Goal: Task Accomplishment & Management: Complete application form

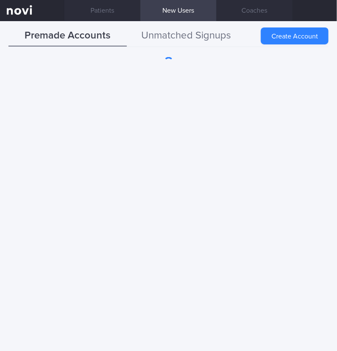
click at [216, 38] on button "Unmatched Signups" at bounding box center [186, 35] width 118 height 21
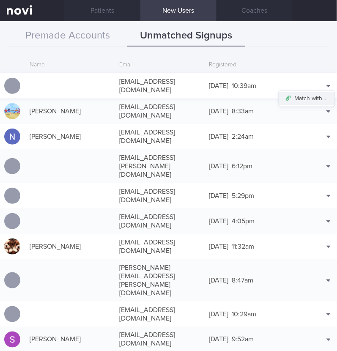
click at [310, 93] on button "Match with..." at bounding box center [306, 98] width 55 height 13
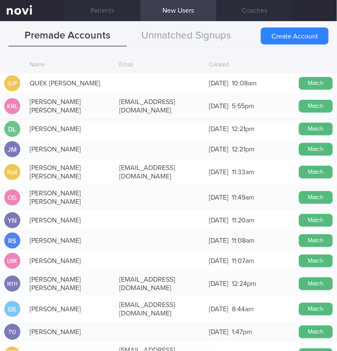
click at [300, 101] on button "Match" at bounding box center [316, 106] width 34 height 13
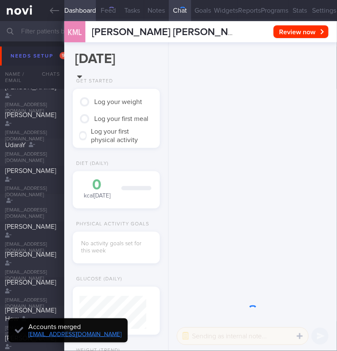
scroll to position [31, 63]
click at [316, 9] on button "Settings" at bounding box center [324, 10] width 26 height 21
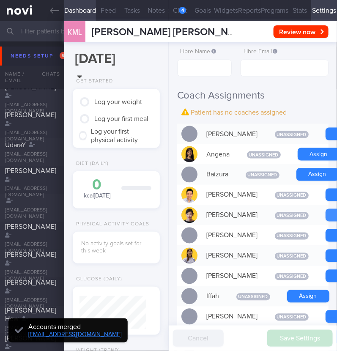
scroll to position [-323, 0]
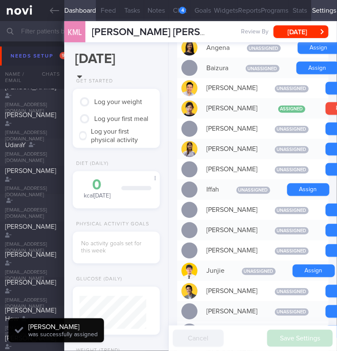
scroll to position [406, 0]
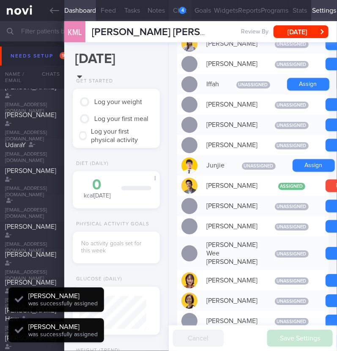
scroll to position [33, 67]
click at [173, 10] on button "Chat 4" at bounding box center [180, 10] width 23 height 21
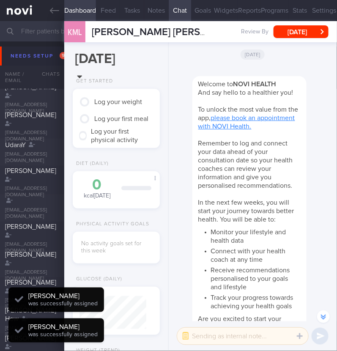
scroll to position [-363, 0]
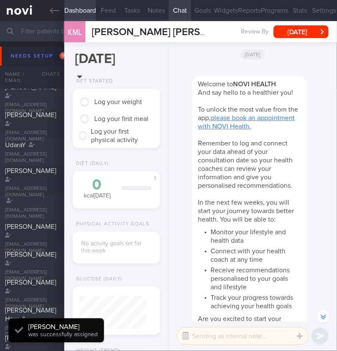
click at [182, 338] on button "button" at bounding box center [185, 336] width 15 height 15
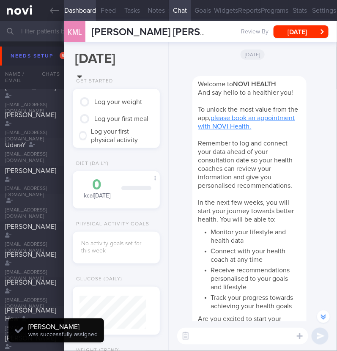
click at [178, 278] on div "Welcome to NOVI HEALTH And say hello to a healthier you! To unlock the most val…" at bounding box center [253, 205] width 158 height 279
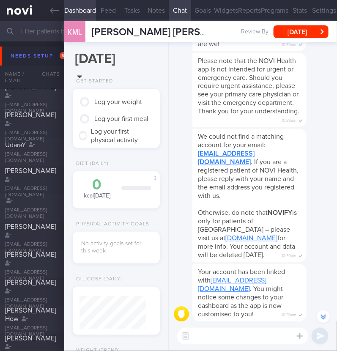
scroll to position [0, 0]
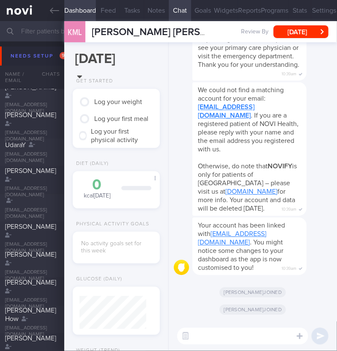
click at [245, 339] on textarea at bounding box center [242, 336] width 131 height 17
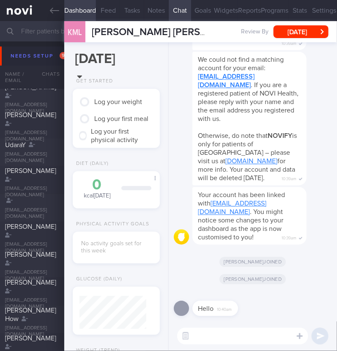
click at [240, 337] on textarea at bounding box center [242, 336] width 131 height 17
type textarea "J"
type textarea "Hi:)"
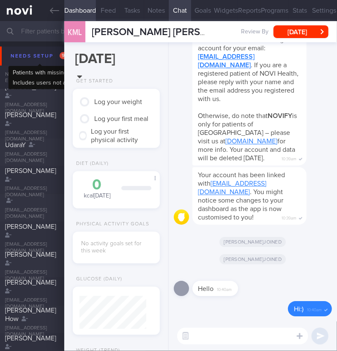
click at [22, 52] on div "Needs setup 97" at bounding box center [39, 55] width 63 height 11
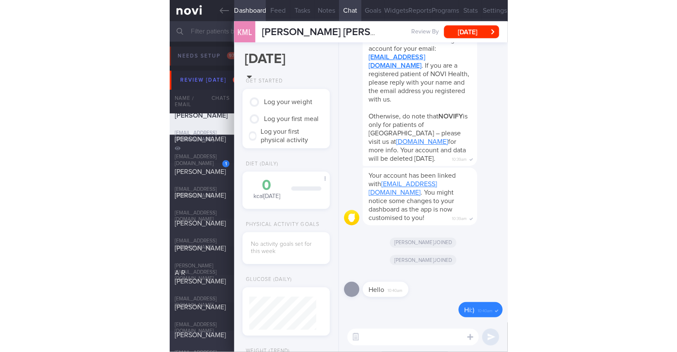
scroll to position [83, 168]
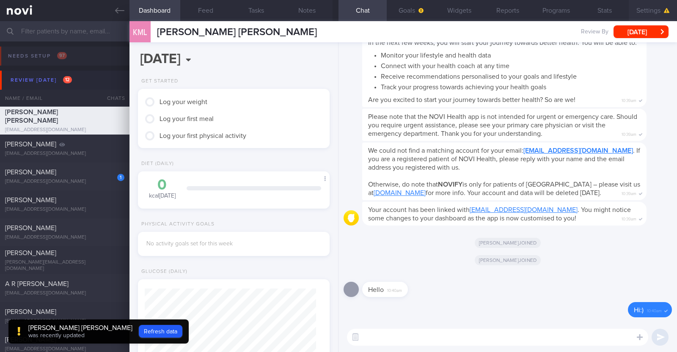
click at [337, 6] on button "Settings" at bounding box center [653, 10] width 48 height 21
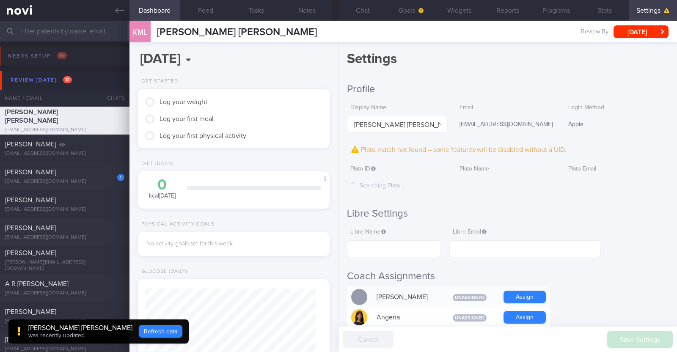
click at [139, 330] on button "Refresh data" at bounding box center [161, 331] width 44 height 13
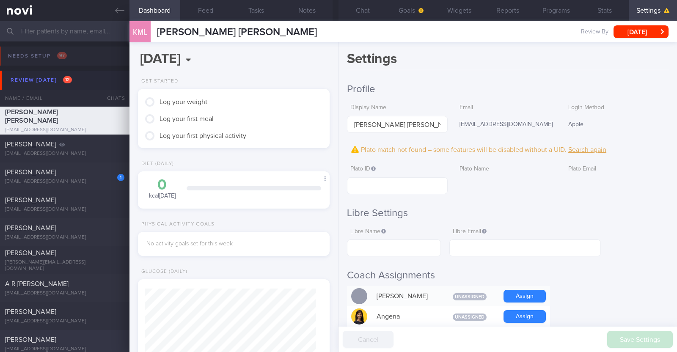
scroll to position [85, 171]
click at [337, 191] on input "text" at bounding box center [397, 185] width 100 height 17
paste input "ce85634f6e96609e8acd36c6f9fd8561"
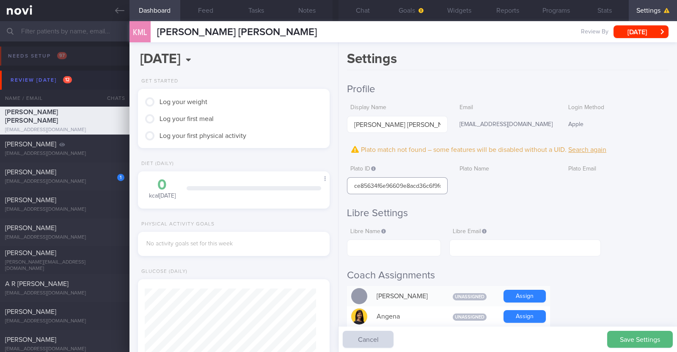
scroll to position [0, 19]
type input "ce85634f6e96609e8acd36c6f9fd8561"
click at [337, 338] on button "Save Settings" at bounding box center [640, 339] width 66 height 17
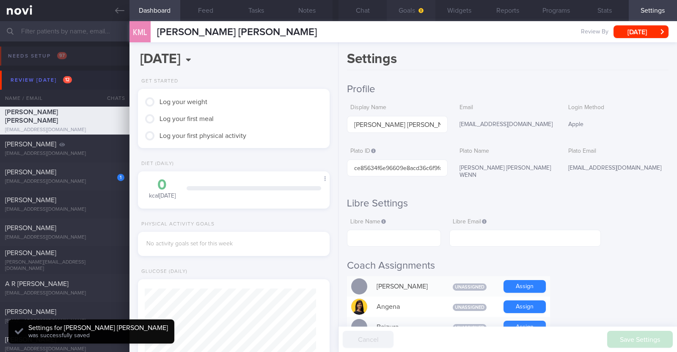
scroll to position [85, 171]
click at [337, 5] on button "Widgets" at bounding box center [459, 10] width 48 height 21
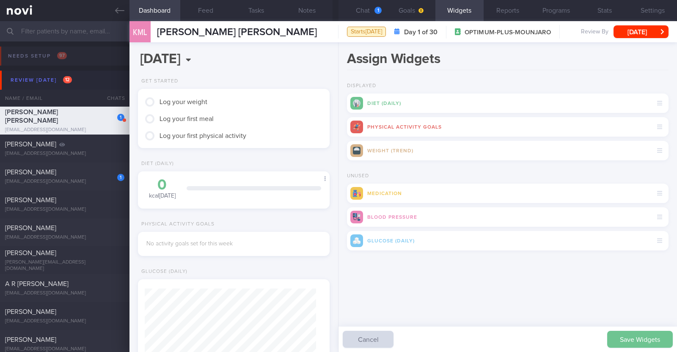
click at [337, 338] on button "Save Widgets" at bounding box center [640, 339] width 66 height 17
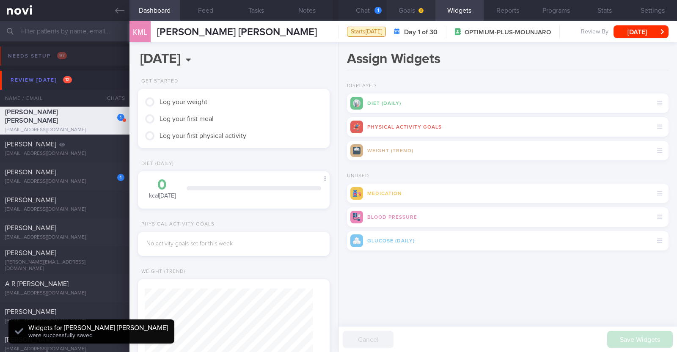
click at [337, 11] on button "Goals" at bounding box center [411, 10] width 48 height 21
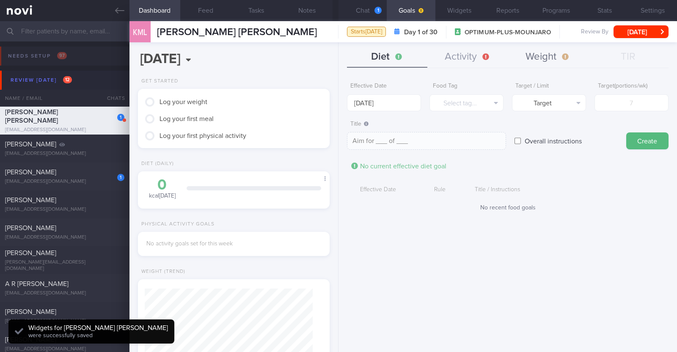
click at [337, 59] on button "Weight" at bounding box center [548, 57] width 80 height 21
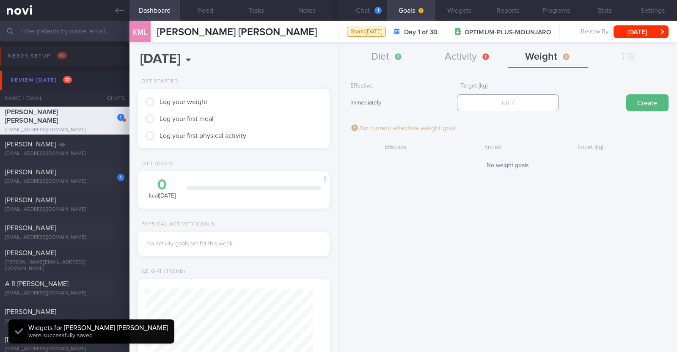
click at [337, 102] on input "number" at bounding box center [508, 102] width 102 height 17
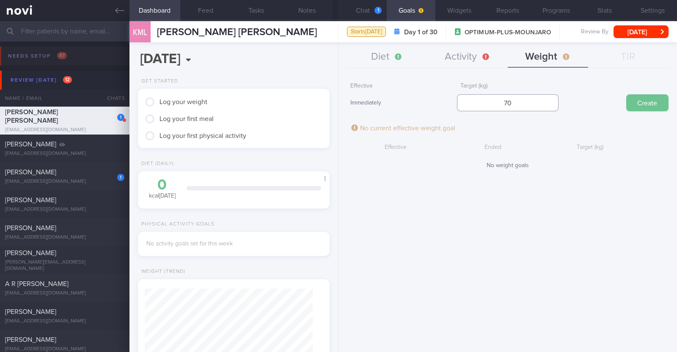
type input "70"
click at [337, 98] on button "Create" at bounding box center [647, 102] width 42 height 17
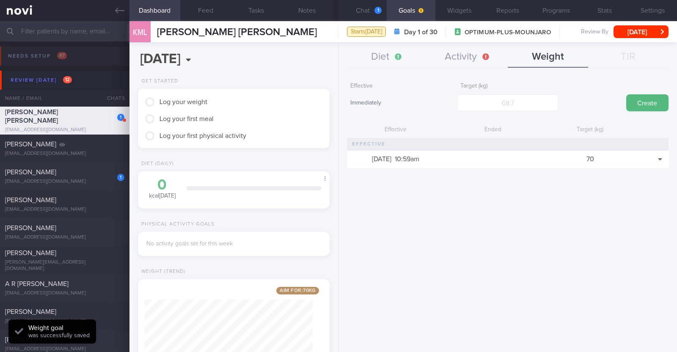
scroll to position [95, 168]
click at [337, 60] on button "Activity" at bounding box center [467, 57] width 80 height 21
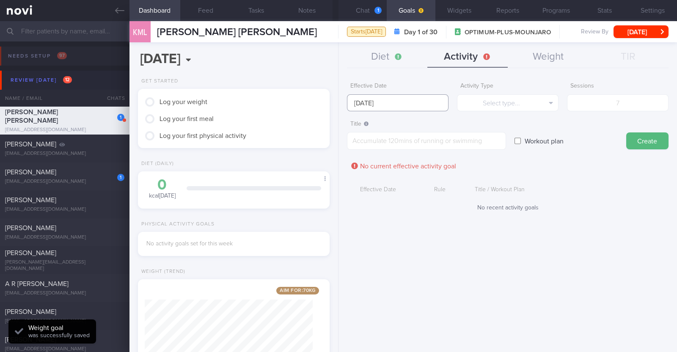
click at [337, 98] on input "[DATE]" at bounding box center [398, 102] width 102 height 17
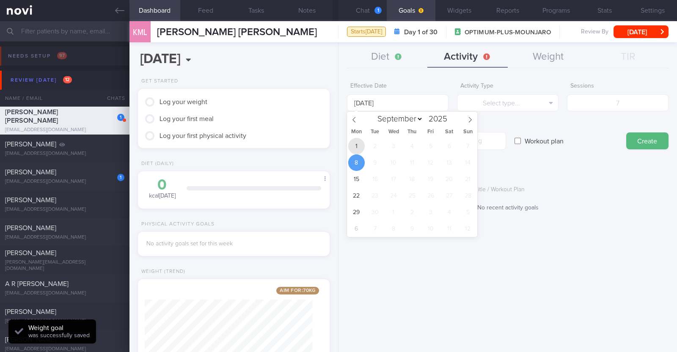
click at [337, 149] on span "1" at bounding box center [356, 146] width 16 height 16
type input "[DATE]"
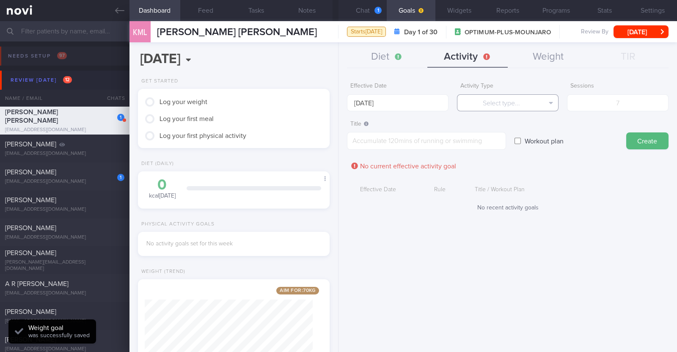
click at [337, 103] on button "Select type..." at bounding box center [508, 102] width 102 height 17
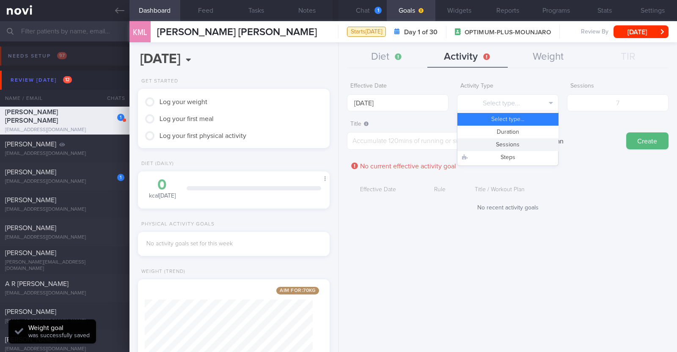
drag, startPoint x: 511, startPoint y: 142, endPoint x: 596, endPoint y: 115, distance: 89.8
click at [337, 141] on button "Sessions" at bounding box center [507, 144] width 101 height 13
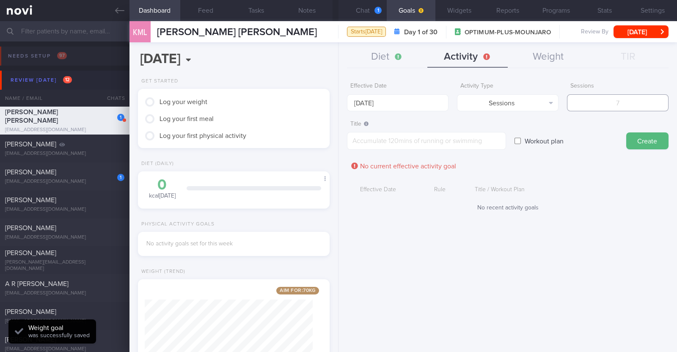
click at [337, 102] on input "number" at bounding box center [618, 102] width 102 height 17
type input "2"
click at [337, 146] on textarea at bounding box center [426, 141] width 159 height 18
click at [337, 141] on textarea at bounding box center [426, 141] width 159 height 18
paste textarea "Aim to do 2x strength training sessions per week. Body weight training - [Exerc…"
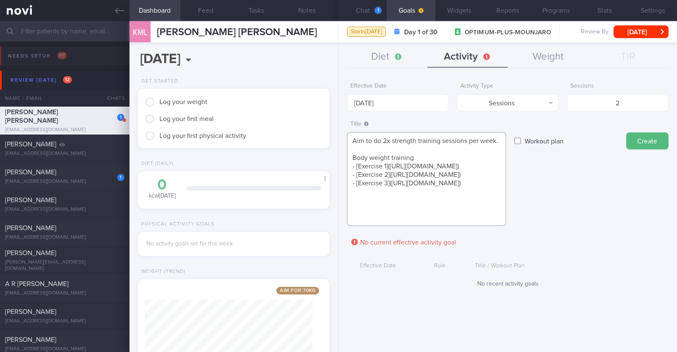
scroll to position [8, 0]
type textarea "Aim to do 2x strength training sessions per week. Body weight training - [Exerc…"
click at [337, 138] on button "Create" at bounding box center [647, 140] width 42 height 17
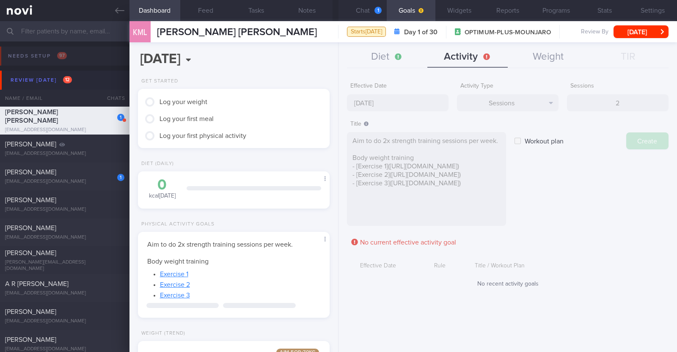
type input "[DATE]"
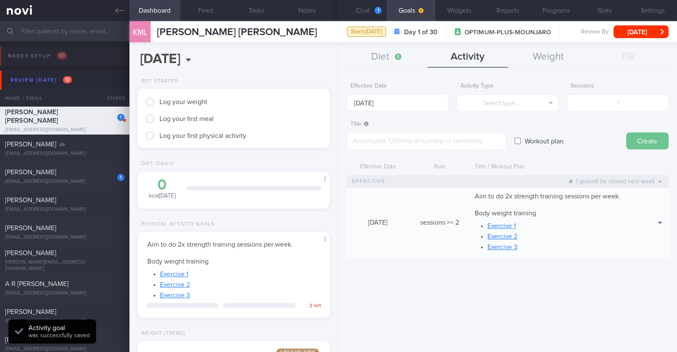
scroll to position [0, 0]
click at [337, 49] on button "Diet" at bounding box center [387, 57] width 80 height 21
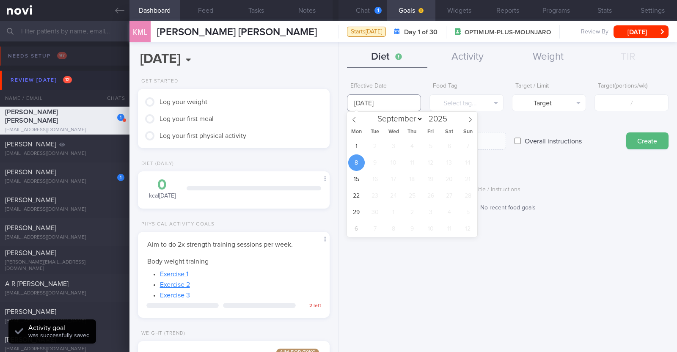
click at [337, 96] on input "[DATE]" at bounding box center [384, 102] width 74 height 17
click at [337, 146] on span "1" at bounding box center [356, 146] width 16 height 16
type input "[DATE]"
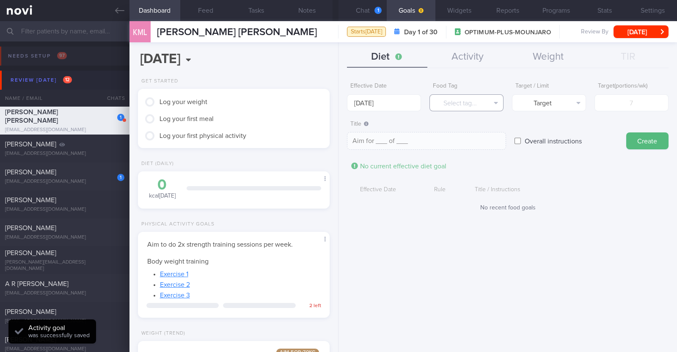
click at [337, 107] on button "Select tag..." at bounding box center [466, 102] width 74 height 17
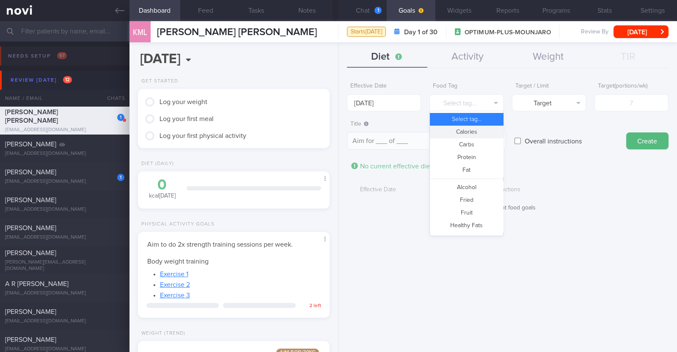
click at [337, 134] on div "Select tag... Calories Carbs Protein Fat Alcohol Fried Fruit Healthy Fats High …" at bounding box center [466, 173] width 74 height 125
click at [337, 127] on button "Calories" at bounding box center [466, 132] width 73 height 13
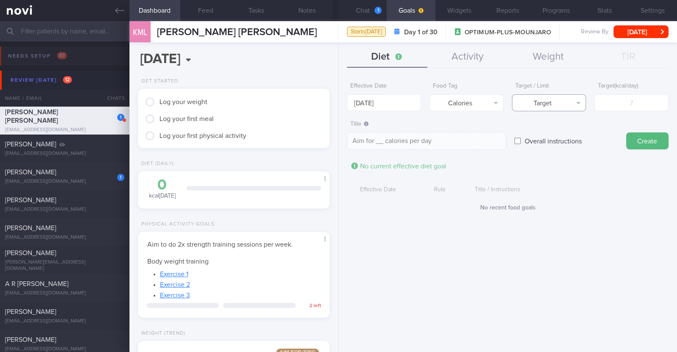
click at [337, 102] on button "Target" at bounding box center [549, 102] width 74 height 17
click at [337, 133] on button "Limit" at bounding box center [548, 132] width 73 height 13
type textarea "Keep to __ calories per day"
click at [337, 103] on input "number" at bounding box center [631, 102] width 74 height 17
type input "1"
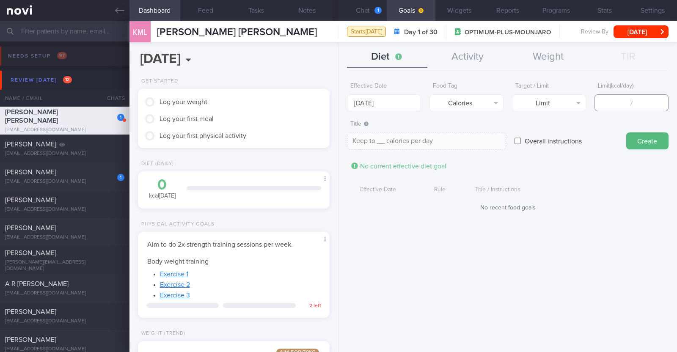
type textarea "Keep to 1 calories per day"
type input "13"
type textarea "Keep to 13 calories per day"
type input "130"
type textarea "Keep to 130 calories per day"
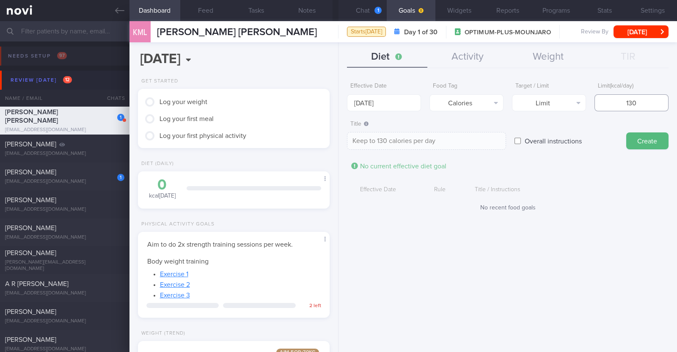
type input "1300"
type textarea "Keep to 1300 calories per day"
type input "1300"
click at [337, 136] on button "Create" at bounding box center [647, 140] width 42 height 17
type input "[DATE]"
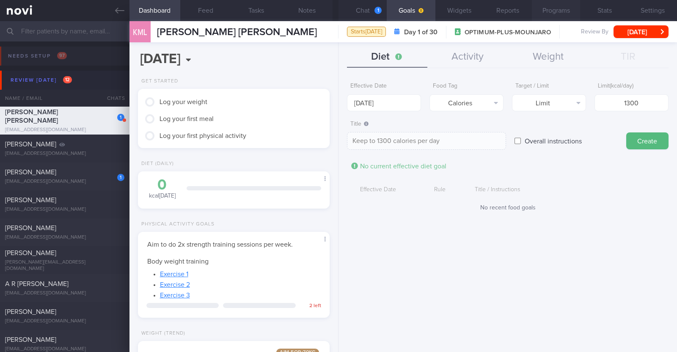
type textarea "Aim for ___ of ___"
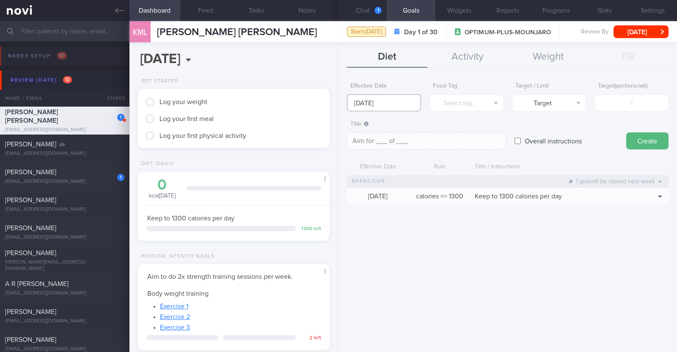
click at [337, 103] on input "[DATE]" at bounding box center [384, 102] width 74 height 17
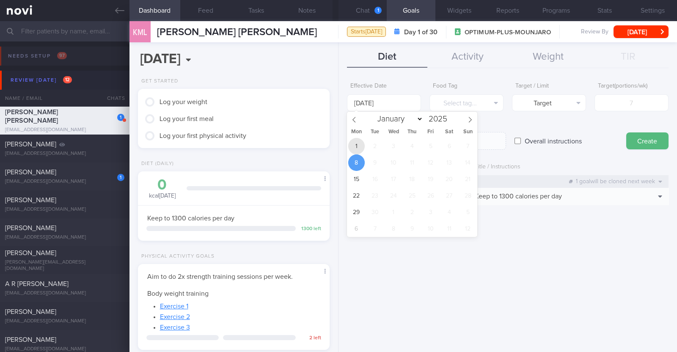
click at [337, 146] on span "1" at bounding box center [356, 146] width 16 height 16
type input "[DATE]"
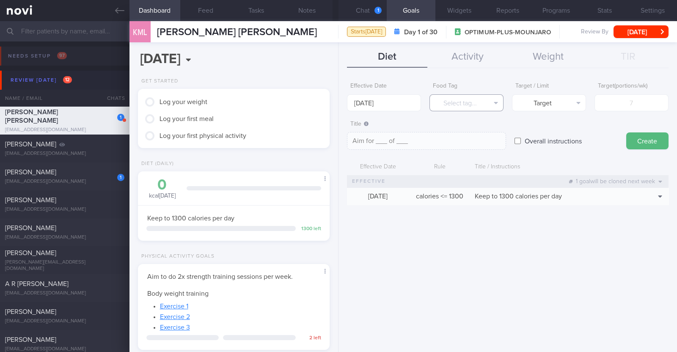
click at [337, 102] on button "Select tag..." at bounding box center [466, 102] width 74 height 17
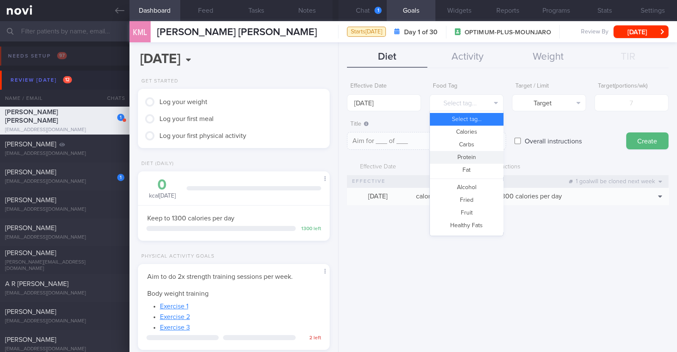
click at [337, 154] on button "Protein" at bounding box center [466, 157] width 73 height 13
type textarea "Aim for __g of protein per day"
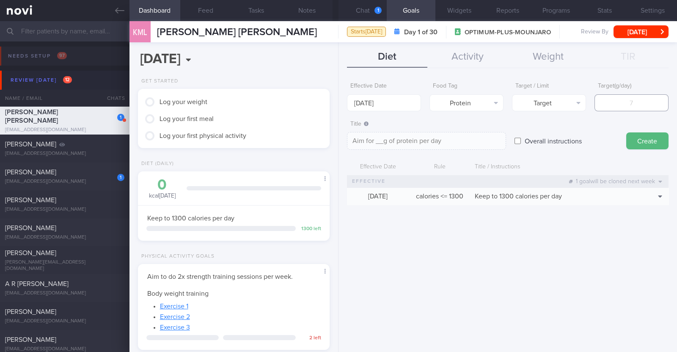
click at [337, 105] on input "number" at bounding box center [631, 102] width 74 height 17
type input "7"
type textarea "Aim for 7g of protein per day"
type input "75"
type textarea "Aim for 75g of protein per day"
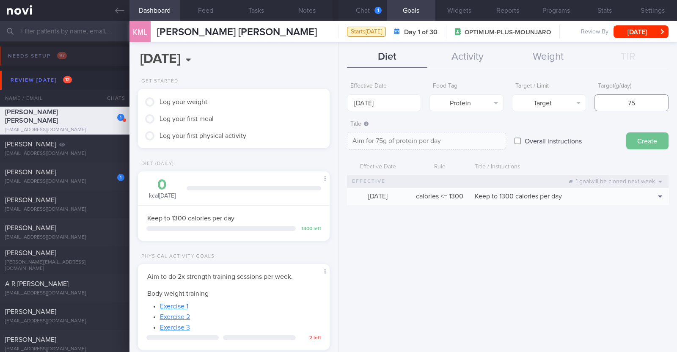
type input "75"
click at [337, 138] on button "Create" at bounding box center [647, 140] width 42 height 17
type input "[DATE]"
type textarea "Aim for ___ of ___"
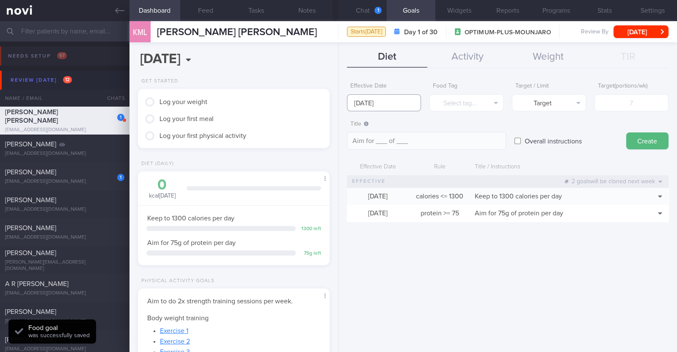
click at [337, 102] on input "[DATE]" at bounding box center [384, 102] width 74 height 17
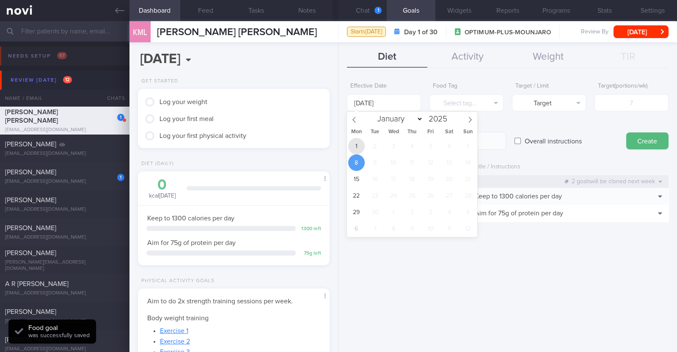
click at [337, 147] on span "1" at bounding box center [356, 146] width 16 height 16
type input "[DATE]"
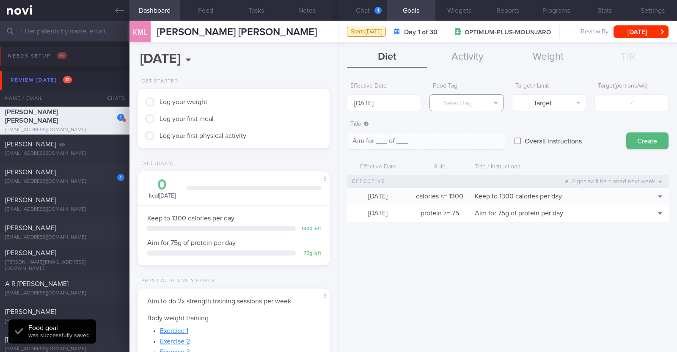
click at [337, 104] on button "Select tag..." at bounding box center [466, 102] width 74 height 17
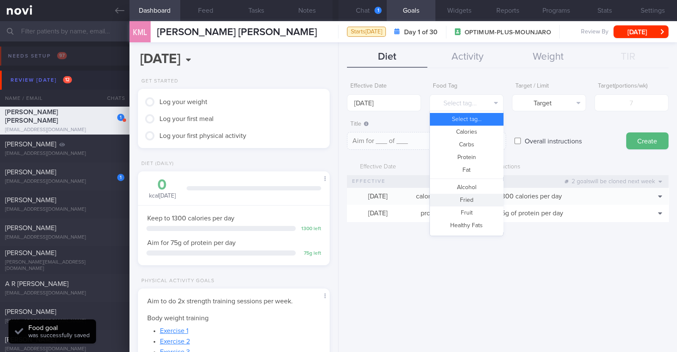
click at [337, 196] on button "Fried" at bounding box center [466, 200] width 73 height 13
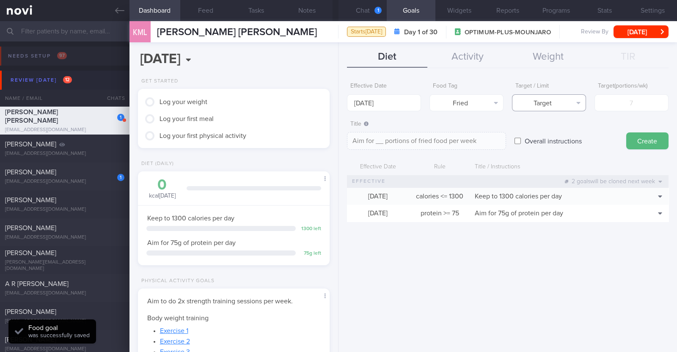
click at [337, 106] on button "Target" at bounding box center [549, 102] width 74 height 17
click at [337, 135] on button "Limit" at bounding box center [548, 132] width 73 height 13
type textarea "Keep to __ portions of fried food per week"
click at [337, 105] on input "number" at bounding box center [631, 102] width 74 height 17
type input "2"
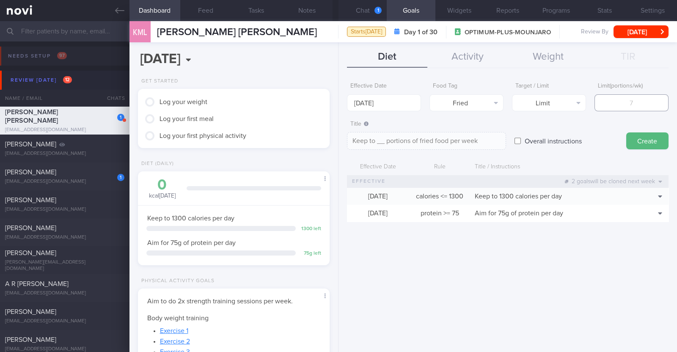
type textarea "Keep to 2 portions of fried food per week"
type input "2"
click at [337, 140] on button "Create" at bounding box center [647, 140] width 42 height 17
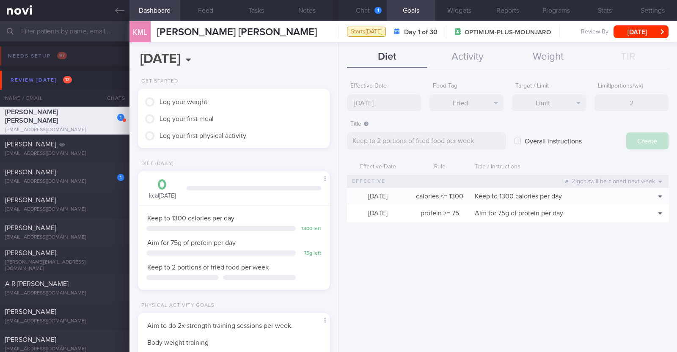
type input "[DATE]"
type textarea "Aim for ___ of ___"
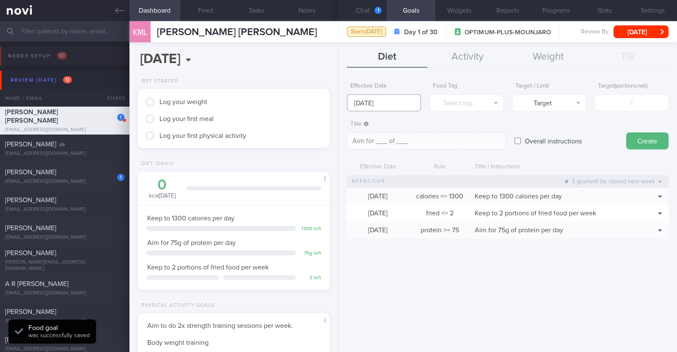
click at [337, 107] on input "[DATE]" at bounding box center [384, 102] width 74 height 17
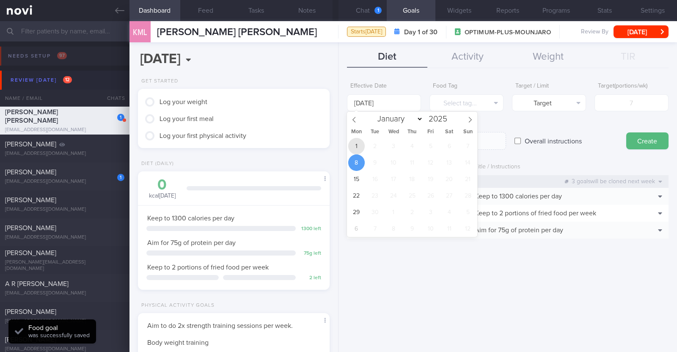
click at [337, 146] on span "1" at bounding box center [356, 146] width 16 height 16
type input "[DATE]"
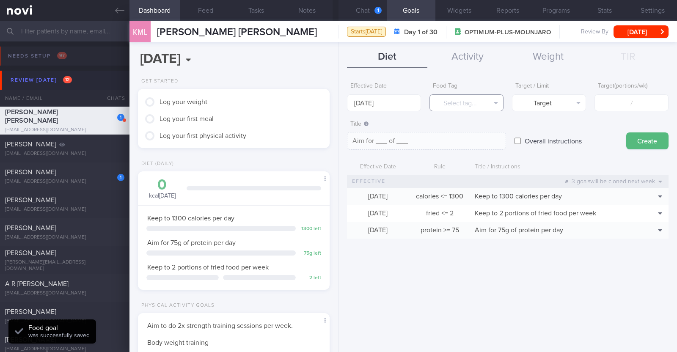
click at [337, 103] on button "Select tag..." at bounding box center [466, 102] width 74 height 17
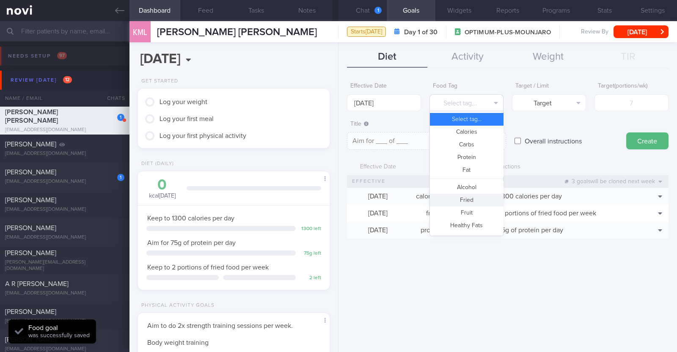
scroll to position [52, 0]
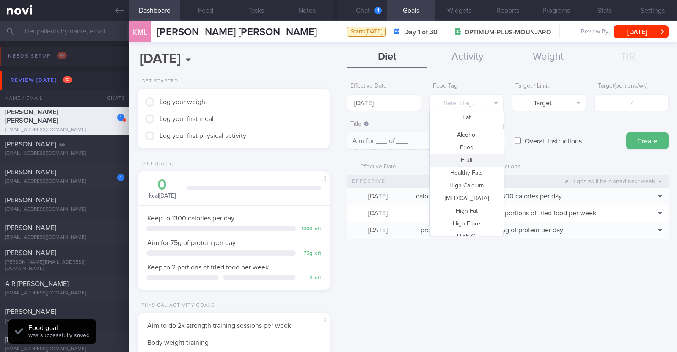
drag, startPoint x: 466, startPoint y: 160, endPoint x: 476, endPoint y: 159, distance: 9.8
click at [337, 161] on button "Fruit" at bounding box center [466, 160] width 73 height 13
type textarea "Aim for __ portions of fruits per week"
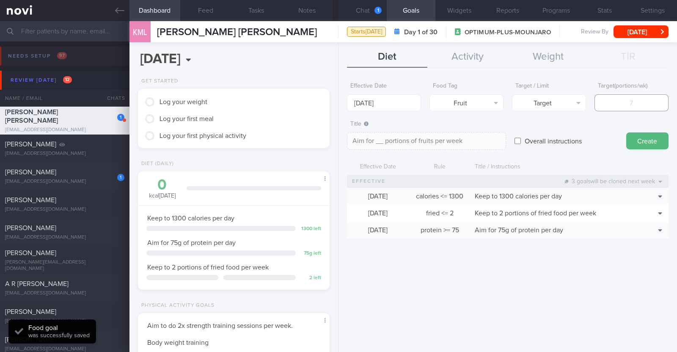
click at [337, 102] on input "number" at bounding box center [631, 102] width 74 height 17
type input "1"
type textarea "Aim for 1 portions of fruits per week"
type input "14"
type textarea "Aim for 14 portions of fruits per week"
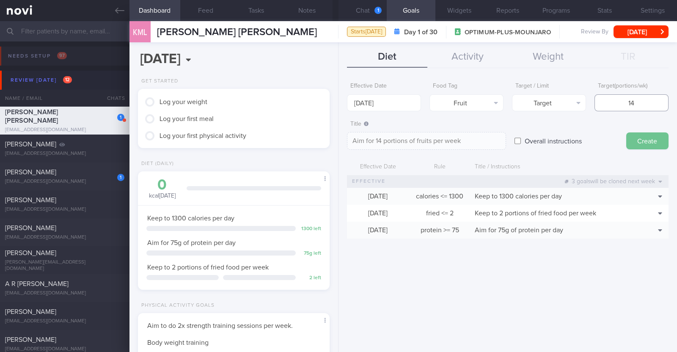
type input "14"
click at [337, 144] on button "Create" at bounding box center [647, 140] width 42 height 17
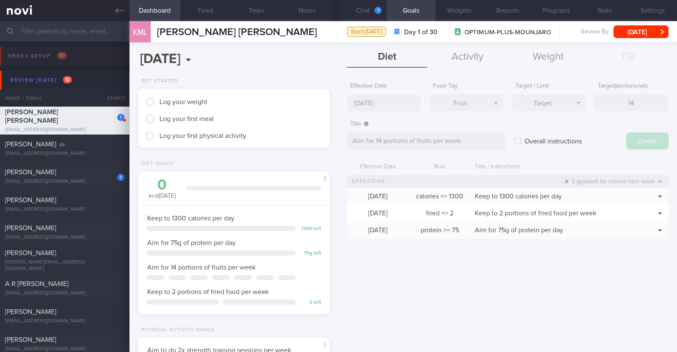
type input "[DATE]"
type textarea "Aim for ___ of ___"
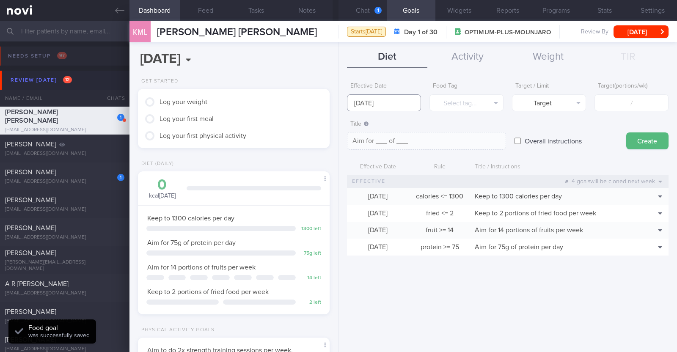
click at [337, 105] on input "[DATE]" at bounding box center [384, 102] width 74 height 17
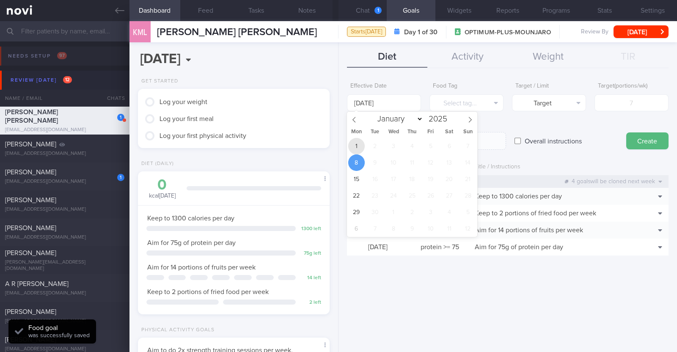
click at [337, 149] on span "1" at bounding box center [356, 146] width 16 height 16
type input "[DATE]"
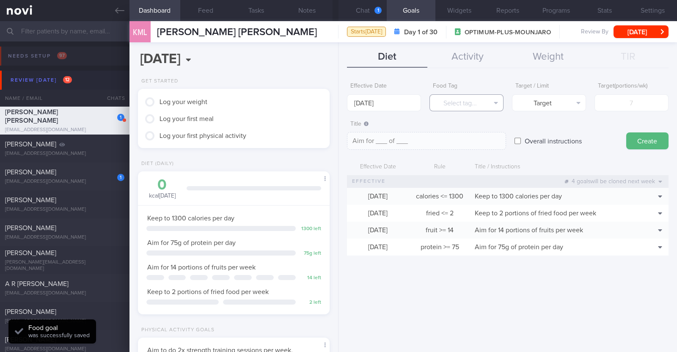
click at [337, 101] on button "Select tag..." at bounding box center [466, 102] width 74 height 17
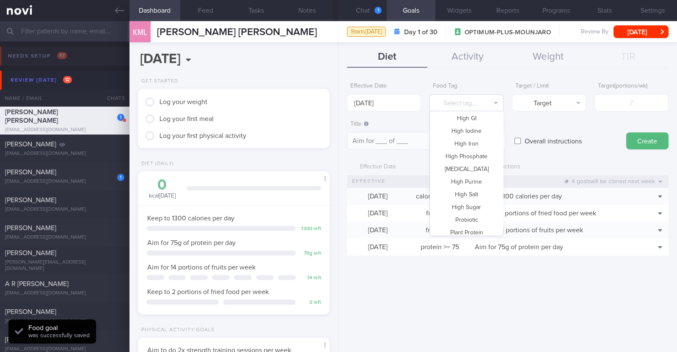
scroll to position [252, 0]
click at [337, 200] on button "Vegetable" at bounding box center [466, 202] width 73 height 13
type textarea "Aim for __ portions of vegetables per week"
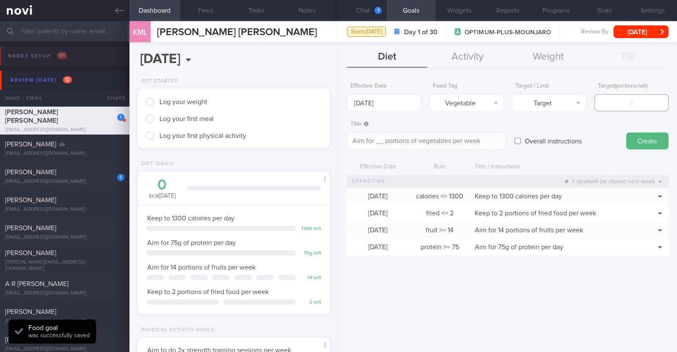
click at [337, 99] on input "number" at bounding box center [631, 102] width 74 height 17
type input "1"
type textarea "Aim for 1 portions of vegetables per week"
type input "14"
type textarea "Aim for 14 portions of vegetables per week"
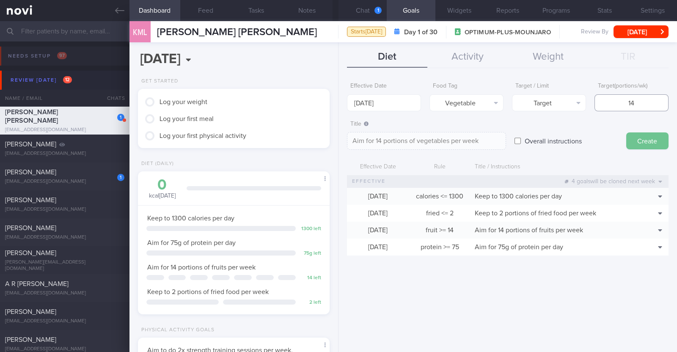
type input "14"
click at [337, 141] on button "Create" at bounding box center [647, 140] width 42 height 17
type input "[DATE]"
type textarea "Aim for ___ of ___"
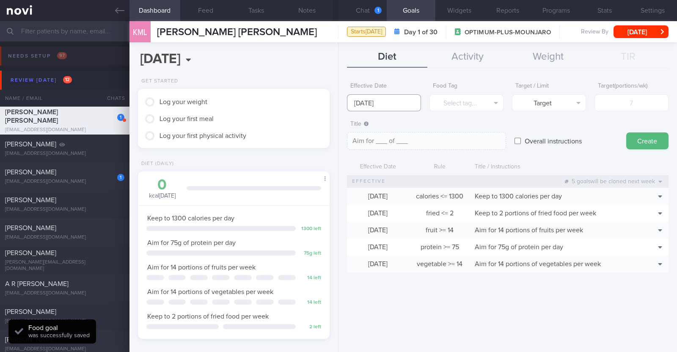
click at [337, 107] on input "[DATE]" at bounding box center [384, 102] width 74 height 17
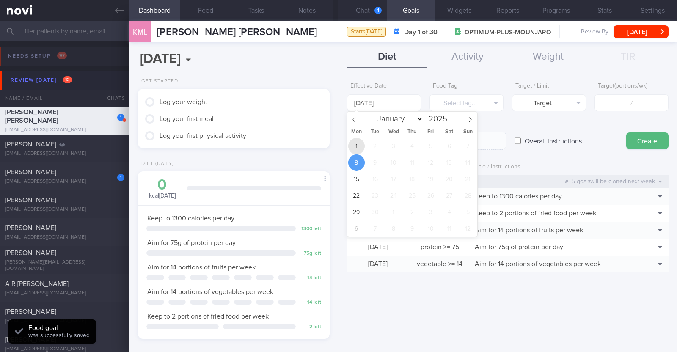
click at [337, 143] on span "1" at bounding box center [356, 146] width 16 height 16
type input "[DATE]"
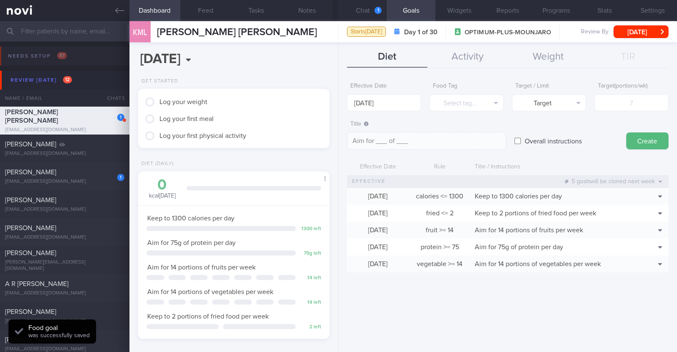
click at [337, 145] on input "Overall instructions" at bounding box center [517, 140] width 6 height 17
checkbox input "true"
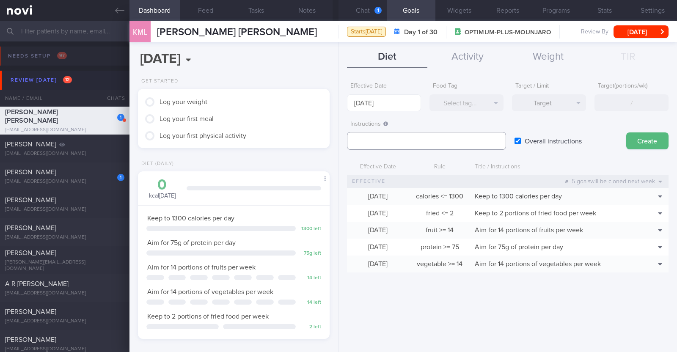
click at [337, 140] on textarea at bounding box center [426, 141] width 159 height 18
paste textarea "Aim to consume xxL of fluids per day (Choose water first)"
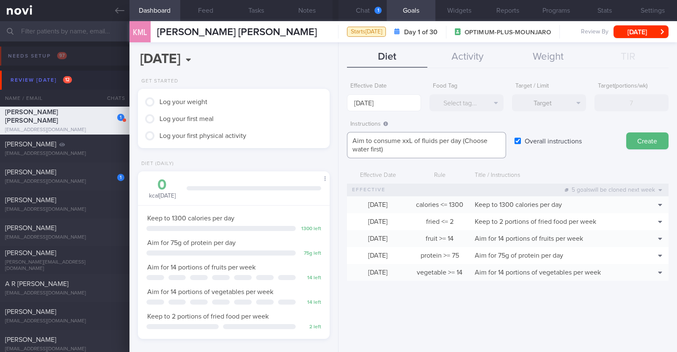
click at [337, 141] on textarea "Aim to consume xxL of fluids per day (Choose water first)" at bounding box center [426, 145] width 159 height 26
paste textarea "2.2-2.6L"
click at [337, 140] on textarea "Aim to consume 2.2-2.6L of fluids per day (Choose water first)" at bounding box center [426, 145] width 159 height 26
type textarea "Aim to consume 2.2-2.6L of fluids per day (Choose water first)"
click at [337, 142] on button "Create" at bounding box center [647, 140] width 42 height 17
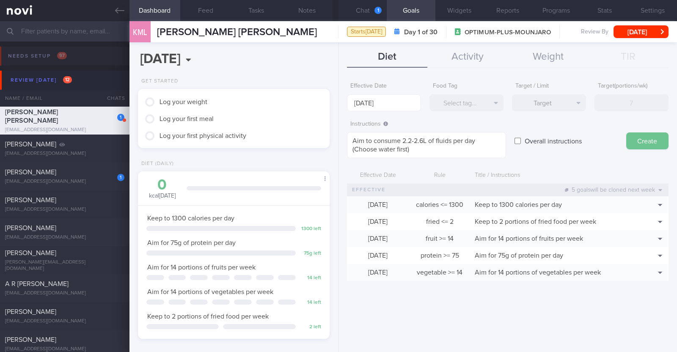
type input "[DATE]"
type textarea "Aim for ___ of ___"
checkbox input "false"
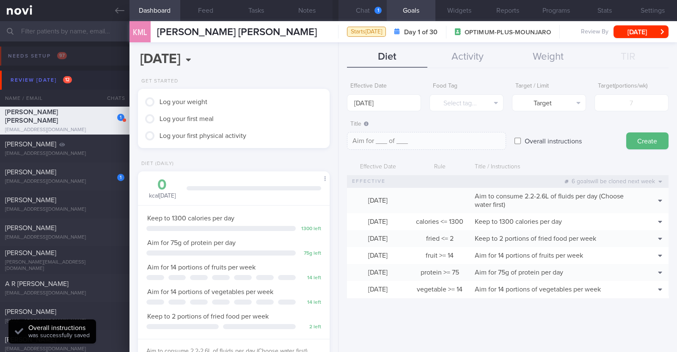
click at [337, 9] on button "Chat 1" at bounding box center [362, 10] width 48 height 21
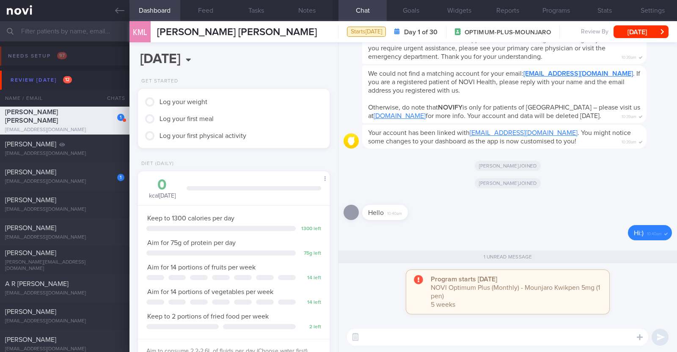
click at [337, 335] on textarea at bounding box center [497, 337] width 301 height 17
paste textarea "Lo [ipsumdo’s amet]! Cons ad Elitseddo, eiu temporinc. Ut lab etdo magnaal eni …"
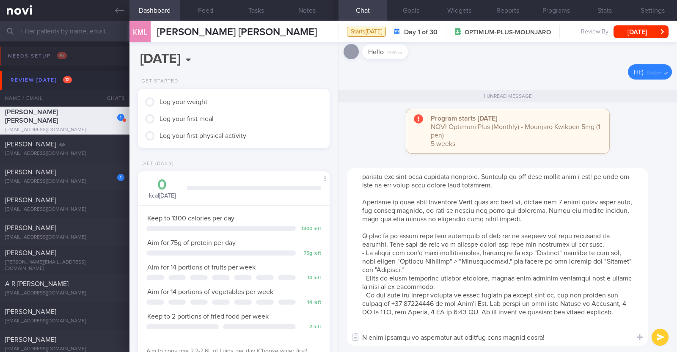
scroll to position [25, 0]
click at [337, 325] on textarea at bounding box center [497, 257] width 301 height 178
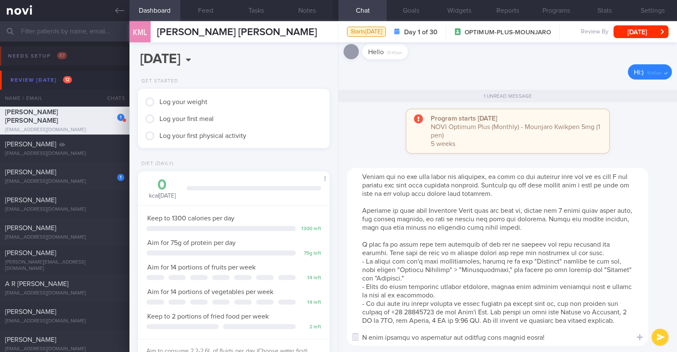
scroll to position [16, 0]
drag, startPoint x: 358, startPoint y: 202, endPoint x: 599, endPoint y: 224, distance: 241.7
click at [337, 224] on textarea at bounding box center [497, 257] width 301 height 178
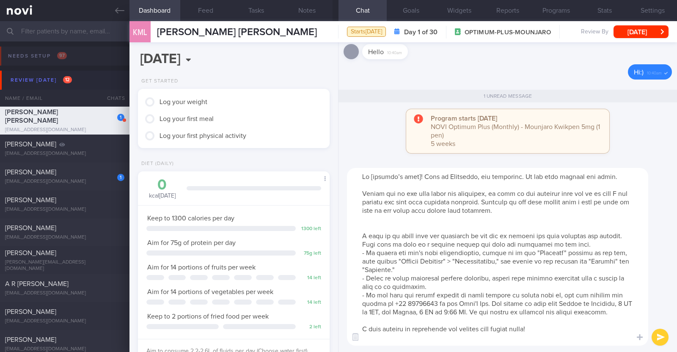
scroll to position [0, 0]
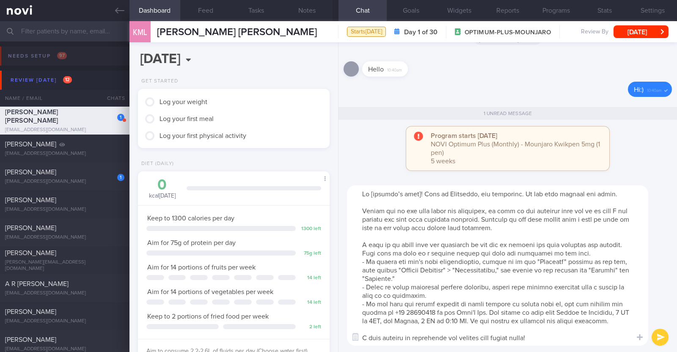
click at [337, 190] on textarea at bounding box center [497, 265] width 301 height 160
type textarea "Hi [PERSON_NAME]! This is [PERSON_NAME], the dietitian. It was nice meeting you…"
click at [337, 330] on button "submit" at bounding box center [659, 337] width 17 height 17
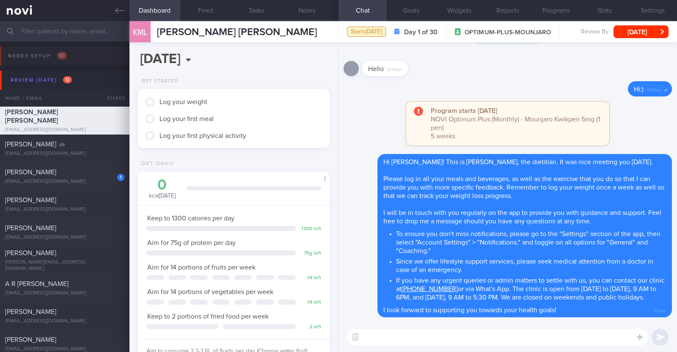
click at [337, 338] on textarea at bounding box center [497, 337] width 301 height 17
paste textarea "Here is a summary of what we discussed: Basics of [MEDICAL_DATA] - Diet: A well…"
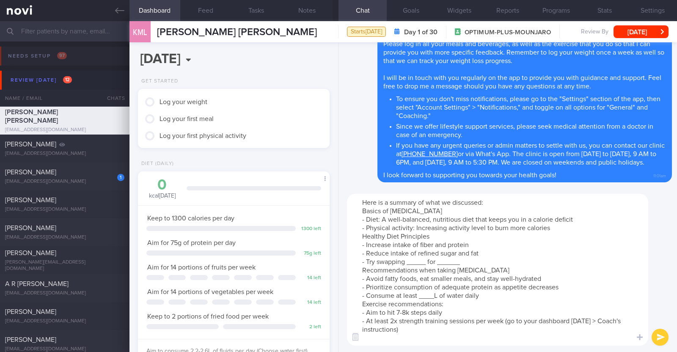
click at [337, 228] on textarea "Here is a summary of what we discussed: Basics of [MEDICAL_DATA] - Diet: A well…" at bounding box center [497, 270] width 301 height 152
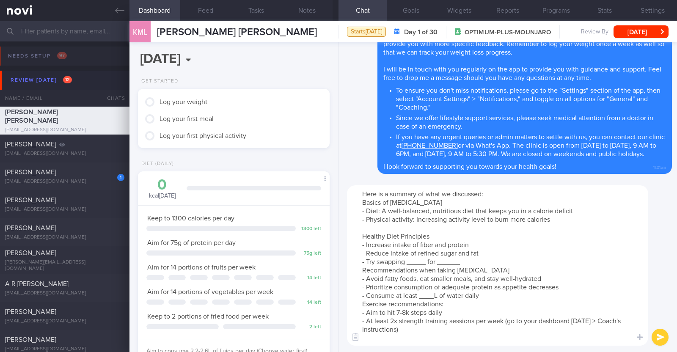
click at [337, 261] on textarea "Here is a summary of what we discussed: Basics of [MEDICAL_DATA] - Diet: A well…" at bounding box center [497, 265] width 301 height 160
drag, startPoint x: 520, startPoint y: 261, endPoint x: 495, endPoint y: 259, distance: 25.5
click at [337, 259] on textarea "Here is a summary of what we discussed: Basics of [MEDICAL_DATA] - Diet: A well…" at bounding box center [497, 265] width 301 height 160
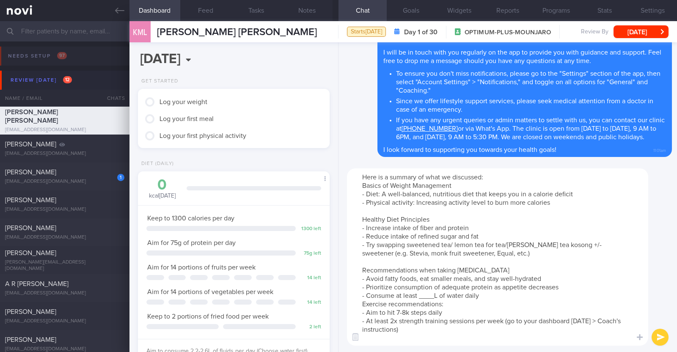
drag, startPoint x: 493, startPoint y: 267, endPoint x: 438, endPoint y: 268, distance: 55.0
click at [337, 268] on textarea "Here is a summary of what we discussed: Basics of Weight Management - Diet: A w…" at bounding box center [497, 256] width 301 height 177
click at [337, 298] on textarea "Here is a summary of what we discussed: Basics of [MEDICAL_DATA] - Diet: A well…" at bounding box center [497, 256] width 301 height 177
paste textarea "2.2-2.6"
click at [337, 294] on textarea "Here is a summary of what we discussed: Basics of Weight Management - Diet: A w…" at bounding box center [497, 256] width 301 height 177
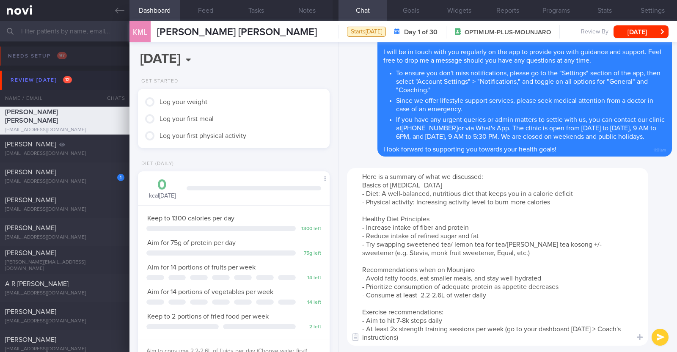
drag, startPoint x: 445, startPoint y: 318, endPoint x: 387, endPoint y: 320, distance: 58.9
click at [337, 320] on textarea "Here is a summary of what we discussed: Basics of [MEDICAL_DATA] - Diet: A well…" at bounding box center [497, 257] width 301 height 178
type textarea "Here is a summary of what we discussed: Basics of [MEDICAL_DATA] - Diet: A well…"
click at [337, 333] on button "submit" at bounding box center [659, 337] width 17 height 17
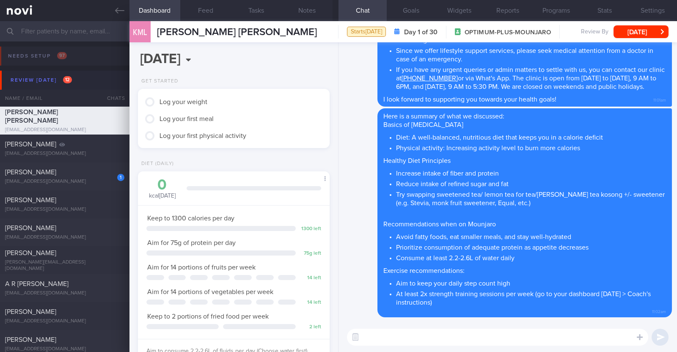
scroll to position [0, 0]
click at [337, 28] on button "[DATE]" at bounding box center [640, 31] width 55 height 13
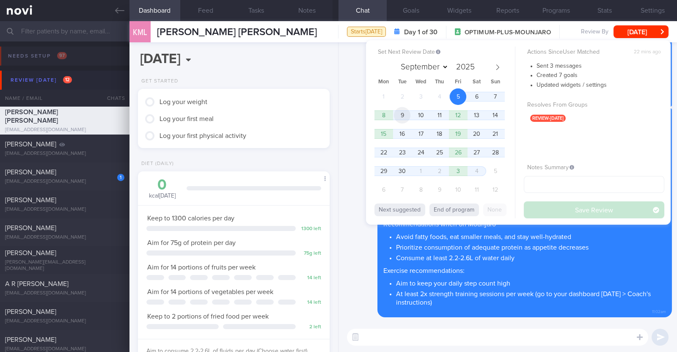
click at [337, 118] on span "9" at bounding box center [402, 115] width 16 height 16
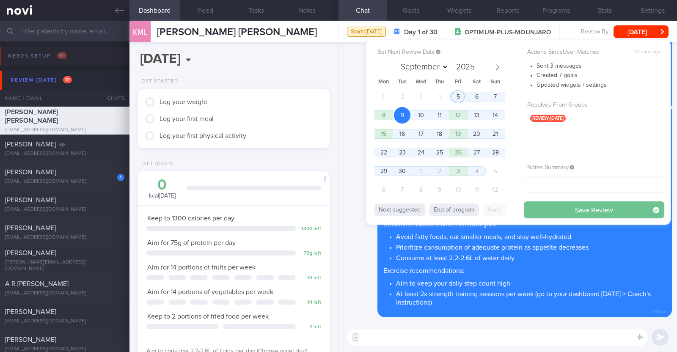
click at [337, 212] on button "Save Review" at bounding box center [594, 209] width 140 height 17
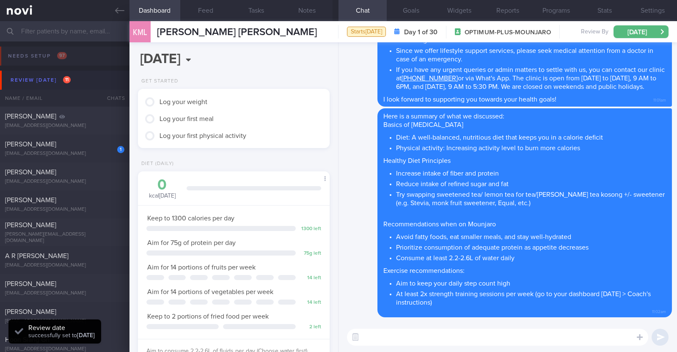
drag, startPoint x: 314, startPoint y: 11, endPoint x: 299, endPoint y: 23, distance: 19.0
click at [314, 11] on button "Notes" at bounding box center [307, 10] width 51 height 21
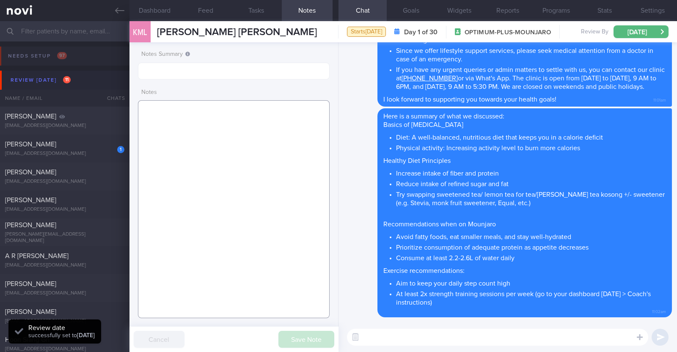
click at [212, 114] on textarea at bounding box center [234, 209] width 192 height 218
click at [250, 114] on textarea at bounding box center [234, 209] width 192 height 218
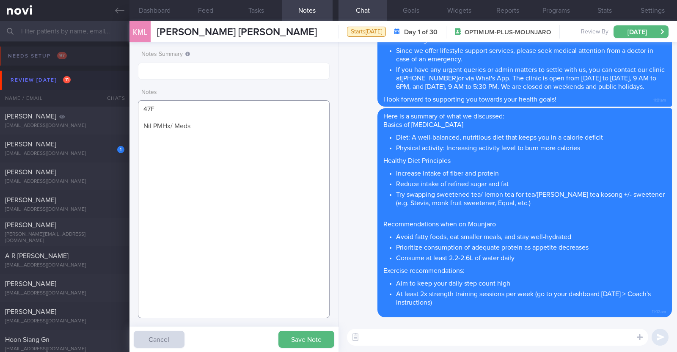
paste textarea "Mounjaro 2.5mg for 2 weeks, then 5mg"
paste textarea "Walking her dog every 2 days, 45min"
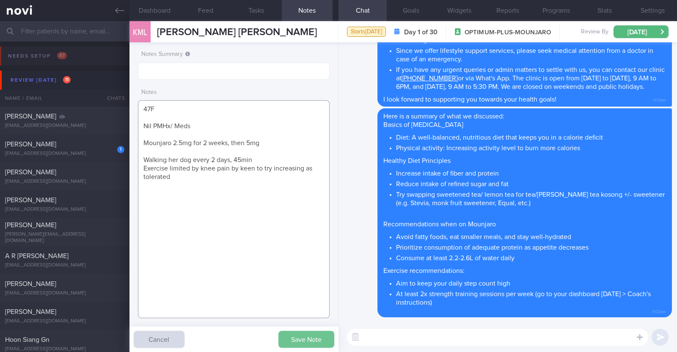
type textarea "47F Nil PMHx/ Meds Mounjaro 2.5mg for 2 weeks, then 5mg Walking her dog every 2…"
click at [290, 339] on button "Save Note" at bounding box center [306, 339] width 56 height 17
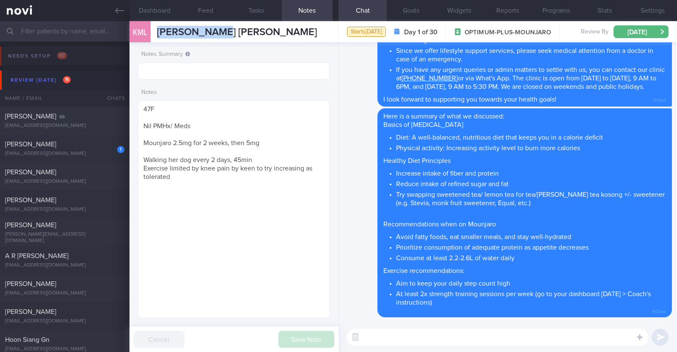
drag, startPoint x: 157, startPoint y: 32, endPoint x: 231, endPoint y: 29, distance: 73.7
click at [231, 29] on div "KML [PERSON_NAME] [PERSON_NAME] [PERSON_NAME] [PERSON_NAME] [EMAIL_ADDRESS][DOM…" at bounding box center [402, 31] width 547 height 21
copy span "[PERSON_NAME] [PERSON_NAME]"
drag, startPoint x: 125, startPoint y: 14, endPoint x: 129, endPoint y: 13, distance: 4.3
click at [125, 13] on link at bounding box center [64, 10] width 129 height 21
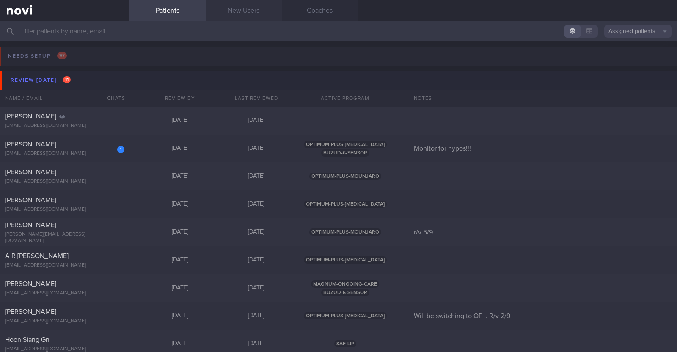
click at [264, 17] on link "New Users" at bounding box center [244, 10] width 76 height 21
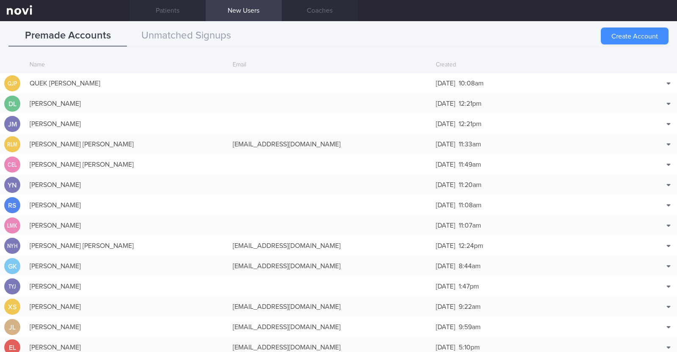
click at [337, 37] on button "Create Account" at bounding box center [635, 35] width 68 height 17
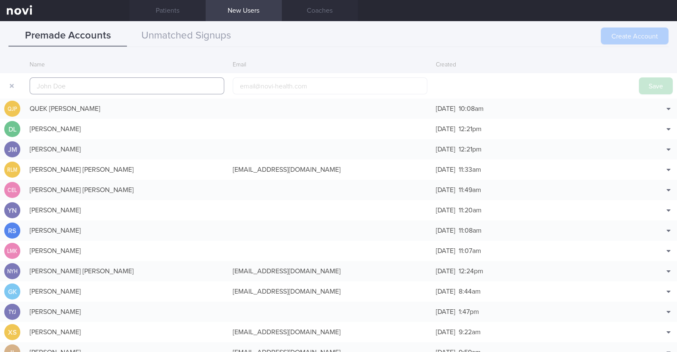
scroll to position [20, 0]
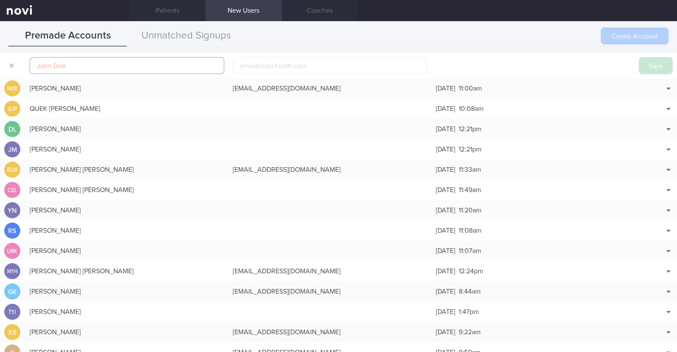
paste input "Poh [PERSON_NAME]"
click at [35, 64] on input "Poh Ting" at bounding box center [127, 65] width 195 height 17
type input "Ng Poh Ting"
click at [239, 70] on input "email" at bounding box center [330, 65] width 195 height 17
paste input "[DOMAIN_NAME][EMAIL_ADDRESS][DOMAIN_NAME]"
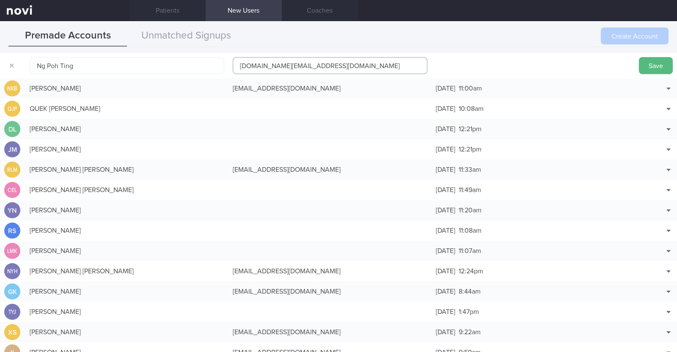
click at [267, 67] on input "[DOMAIN_NAME][EMAIL_ADDRESS][DOMAIN_NAME]" at bounding box center [330, 65] width 195 height 17
type input "[PERSON_NAME][EMAIL_ADDRESS][DOMAIN_NAME]"
click button "Save" at bounding box center [656, 65] width 34 height 17
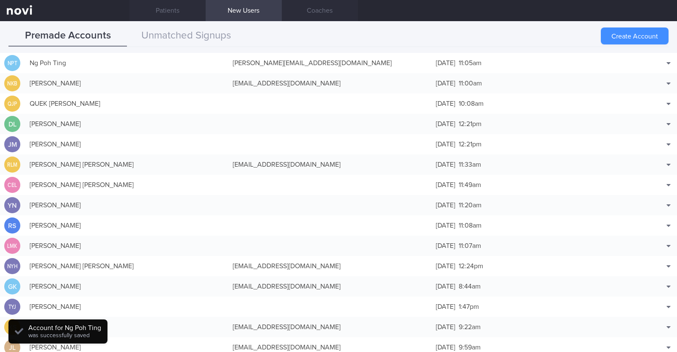
click at [337, 36] on button "Create Account" at bounding box center [635, 35] width 68 height 17
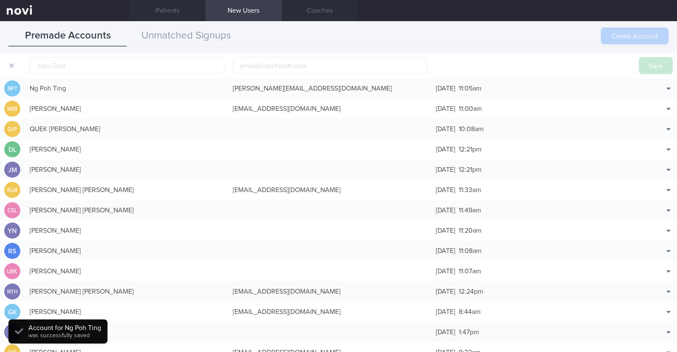
scroll to position [26, 0]
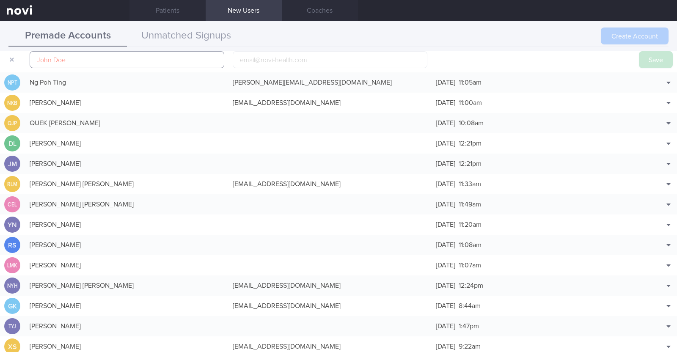
paste input "[PERSON_NAME]"
type input "[PERSON_NAME]"
click at [248, 61] on input "email" at bounding box center [330, 59] width 195 height 17
paste input "[EMAIL_ADDRESS][DOMAIN_NAME]"
click at [256, 60] on input "[EMAIL_ADDRESS][DOMAIN_NAME]" at bounding box center [330, 59] width 195 height 17
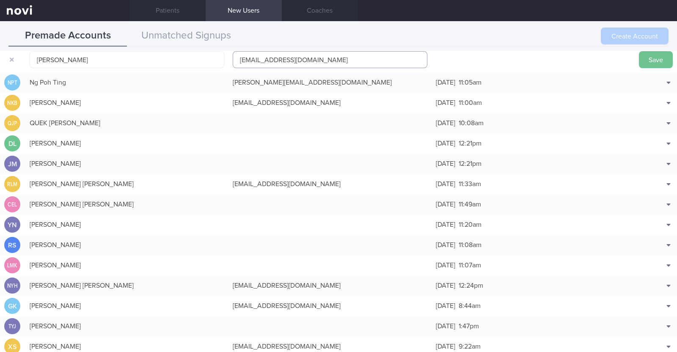
type input "[EMAIL_ADDRESS][DOMAIN_NAME]"
click at [337, 57] on button "Save" at bounding box center [656, 59] width 34 height 17
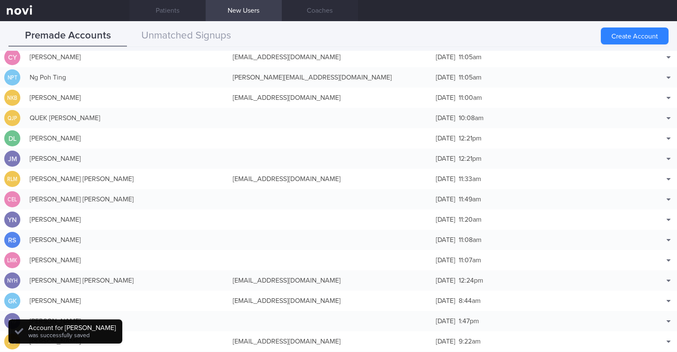
scroll to position [21, 0]
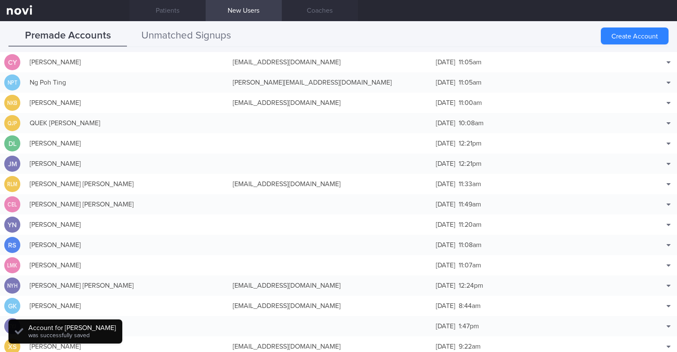
click at [203, 33] on button "Unmatched Signups" at bounding box center [186, 35] width 118 height 21
